Goal: Transaction & Acquisition: Register for event/course

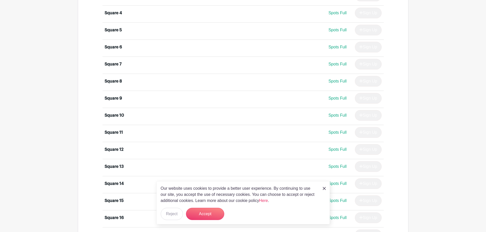
scroll to position [408, 0]
drag, startPoint x: 324, startPoint y: 189, endPoint x: 321, endPoint y: 188, distance: 3.2
click at [323, 189] on img at bounding box center [324, 188] width 3 height 3
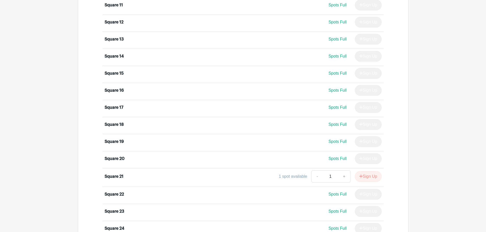
scroll to position [510, 0]
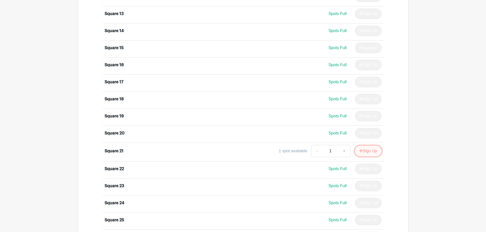
click at [365, 146] on button "Sign Up" at bounding box center [368, 151] width 27 height 11
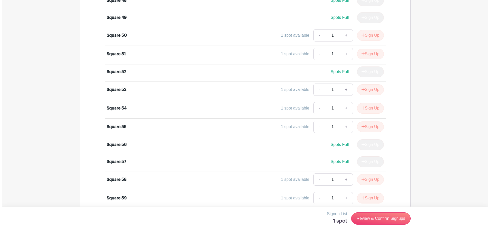
scroll to position [1208, 0]
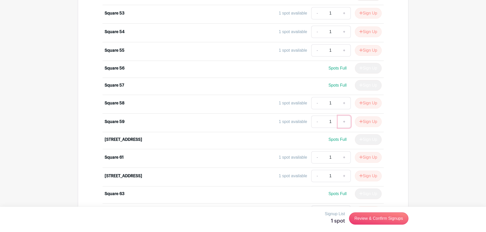
click at [343, 116] on link "+" at bounding box center [344, 122] width 13 height 12
click at [367, 117] on button "Sign Up" at bounding box center [368, 122] width 27 height 11
click at [371, 216] on link "Review & Confirm Signups" at bounding box center [378, 219] width 59 height 12
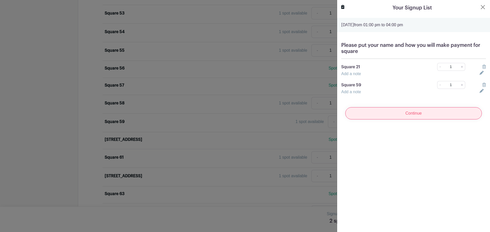
click at [413, 112] on input "Continue" at bounding box center [413, 113] width 137 height 12
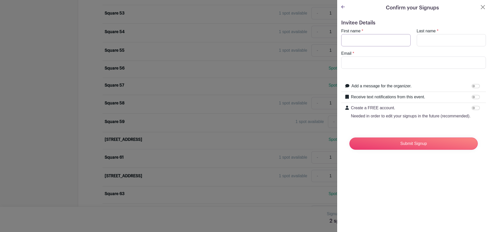
click at [347, 39] on input "First name" at bounding box center [375, 40] width 69 height 12
type input "[PERSON_NAME]"
type input "America-[PERSON_NAME]"
click at [345, 62] on input "Email" at bounding box center [413, 63] width 145 height 12
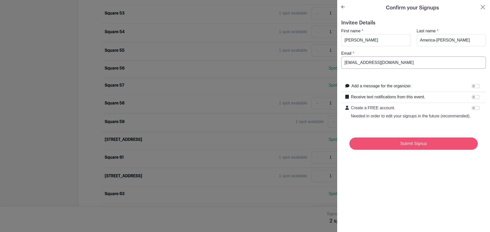
type input "[EMAIL_ADDRESS][DOMAIN_NAME]"
click at [407, 150] on input "Submit Signup" at bounding box center [413, 144] width 128 height 12
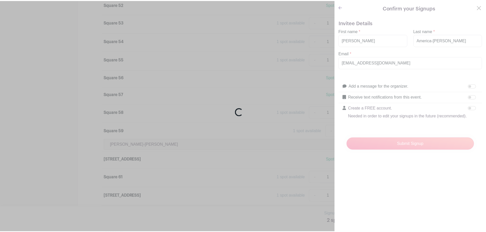
scroll to position [1217, 0]
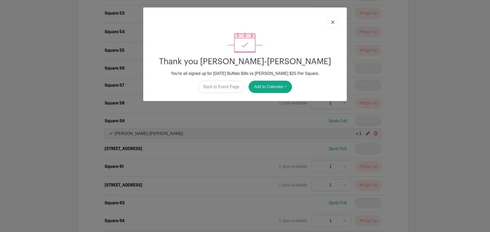
click at [332, 21] on img at bounding box center [332, 22] width 3 height 3
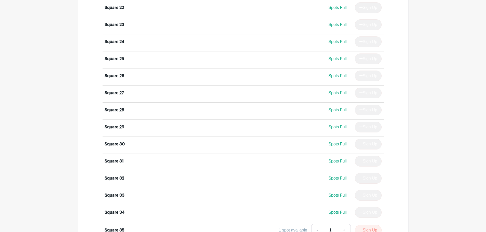
scroll to position [528, 0]
